Goal: Entertainment & Leisure: Consume media (video, audio)

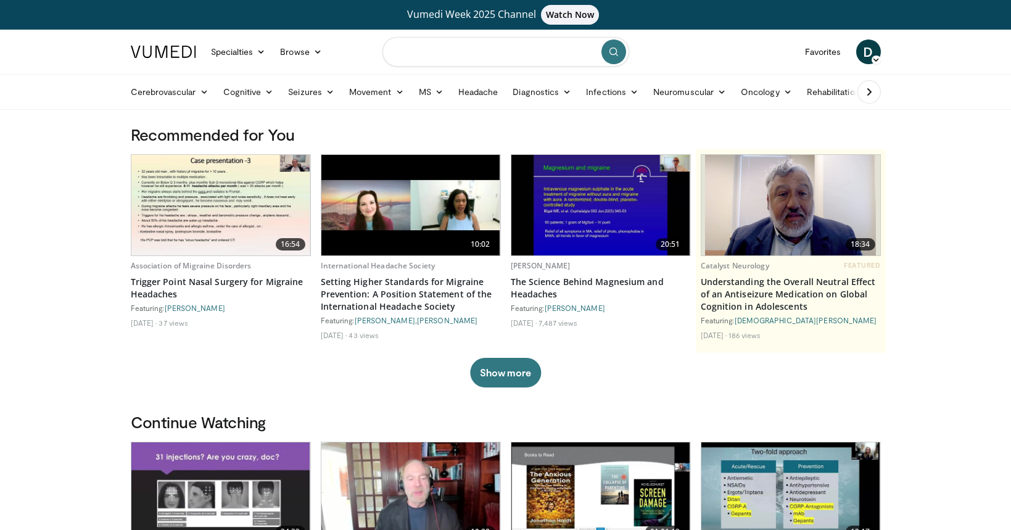
click at [436, 49] on input "Search topics, interventions" at bounding box center [505, 52] width 247 height 30
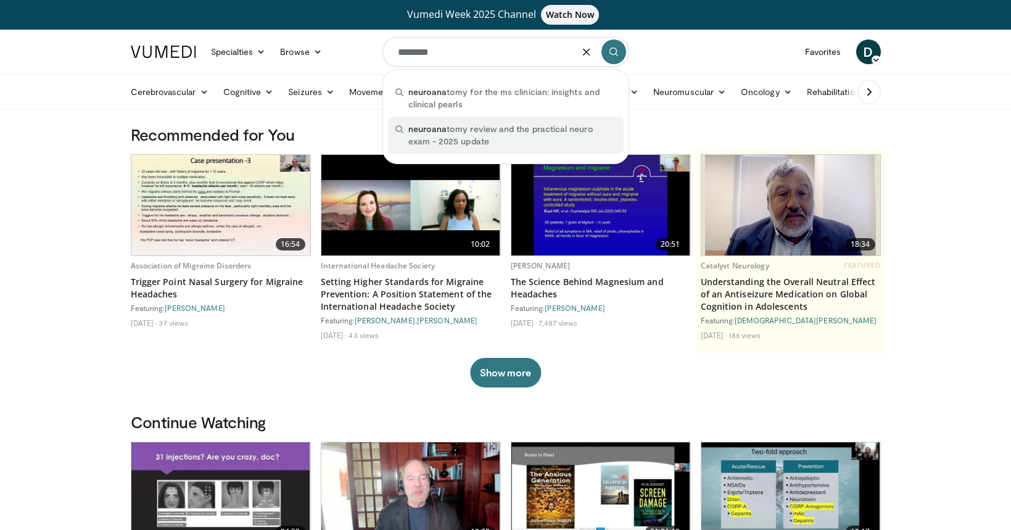
click at [497, 141] on span "neuroana tomy review and the practical neuro exam - 2025 update" at bounding box center [512, 135] width 208 height 25
type input "**********"
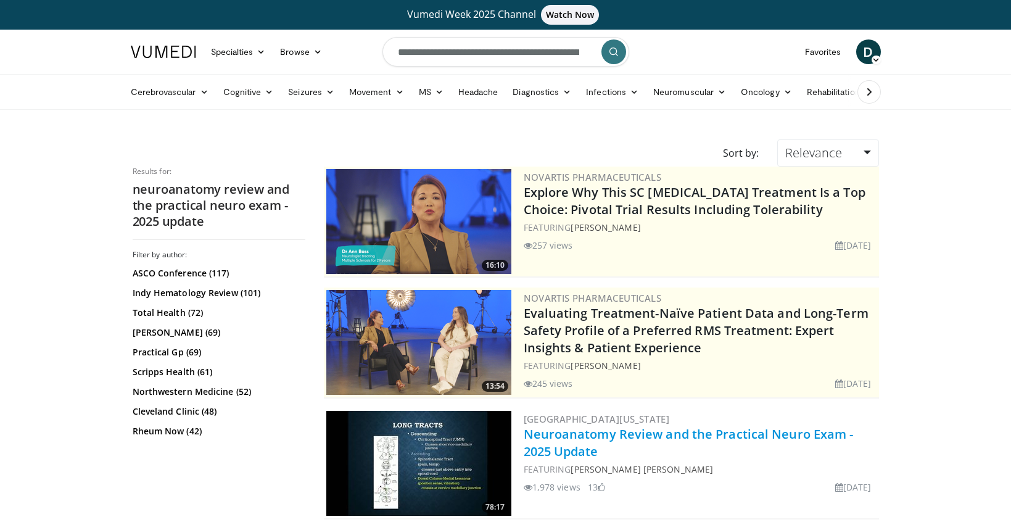
click at [551, 444] on link "Neuroanatomy Review and the Practical Neuro Exam - 2025 Update" at bounding box center [689, 443] width 330 height 34
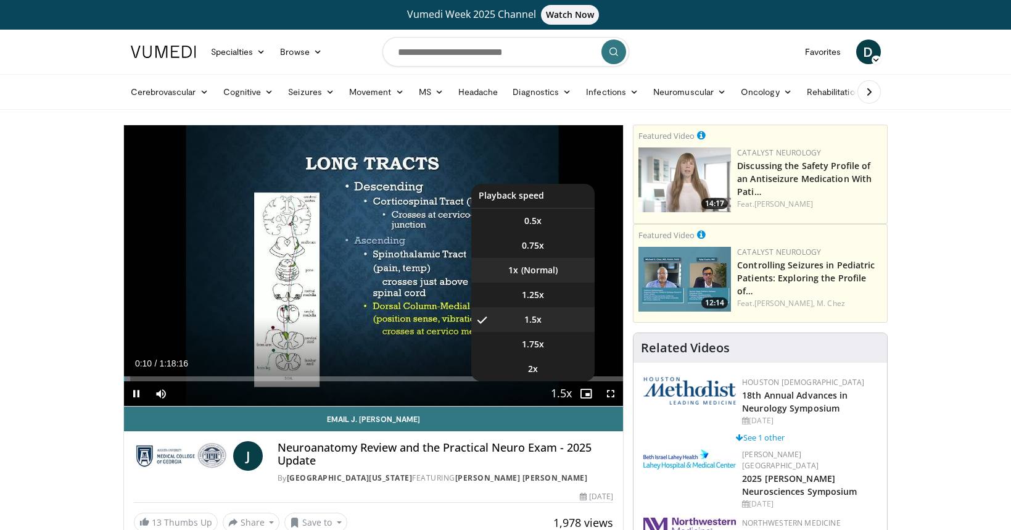
click at [535, 276] on li "1x" at bounding box center [532, 270] width 123 height 25
click at [535, 300] on span "1.25x" at bounding box center [533, 295] width 22 height 12
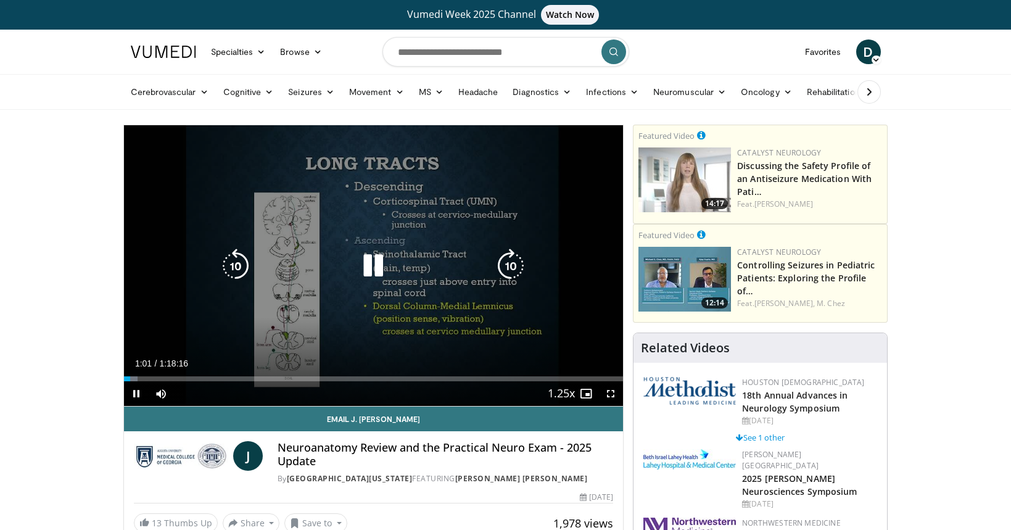
click at [370, 265] on icon "Video Player" at bounding box center [373, 266] width 35 height 35
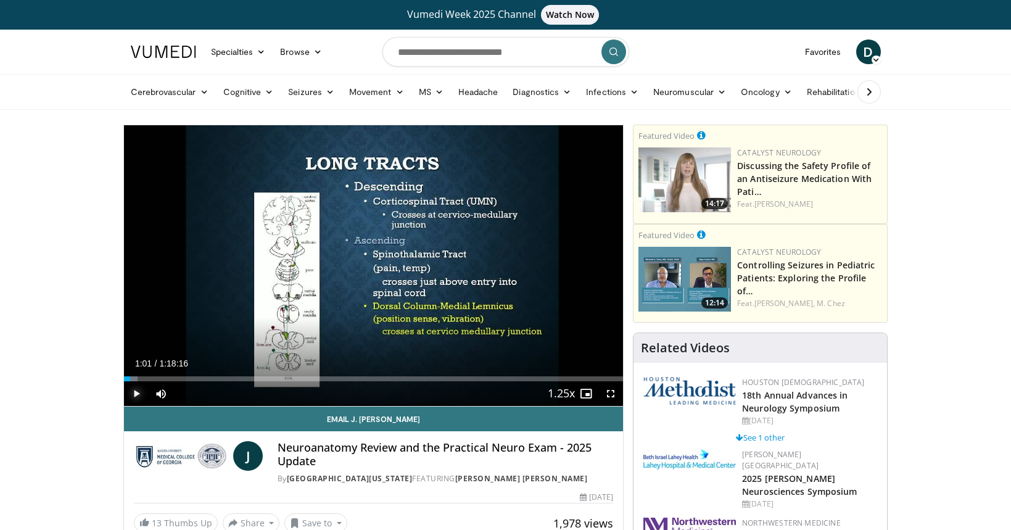
click at [141, 394] on span "Video Player" at bounding box center [136, 393] width 25 height 25
drag, startPoint x: 213, startPoint y: 394, endPoint x: 233, endPoint y: 397, distance: 20.6
click at [233, 397] on div "Mute 100%" at bounding box center [192, 393] width 86 height 25
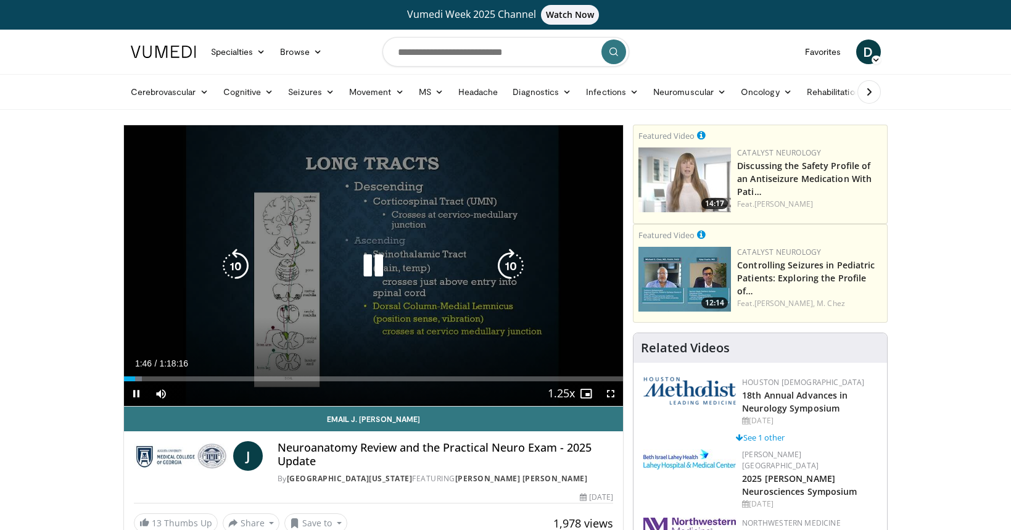
click at [368, 266] on icon "Video Player" at bounding box center [373, 266] width 35 height 35
